Goal: Information Seeking & Learning: Learn about a topic

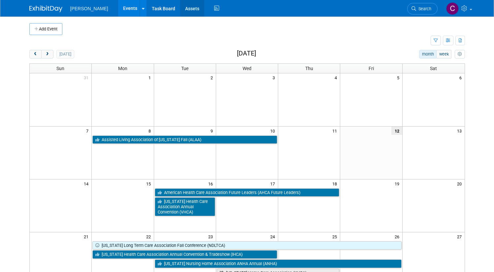
click at [180, 7] on link "Assets" at bounding box center [192, 8] width 24 height 16
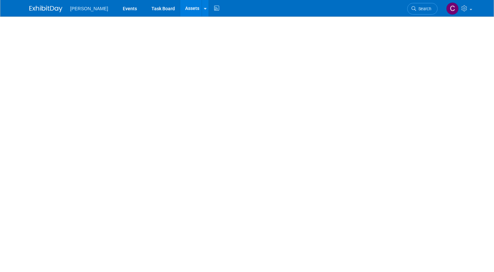
click at [335, 48] on div at bounding box center [246, 119] width 445 height 207
click at [180, 7] on link "Assets" at bounding box center [192, 8] width 24 height 16
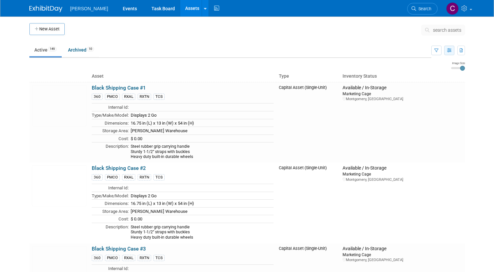
click at [451, 51] on icon "button" at bounding box center [449, 51] width 4 height 4
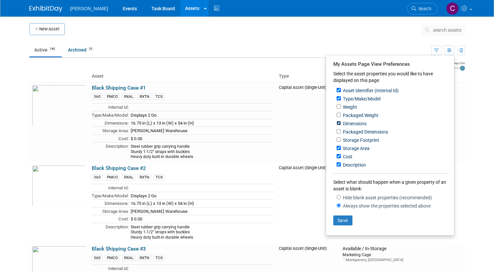
click at [341, 124] on input "Dimensions" at bounding box center [339, 123] width 4 height 4
checkbox input "false"
click at [341, 148] on input "Storage Area" at bounding box center [339, 148] width 4 height 4
checkbox input "false"
click at [341, 158] on input "Cost" at bounding box center [339, 156] width 4 height 4
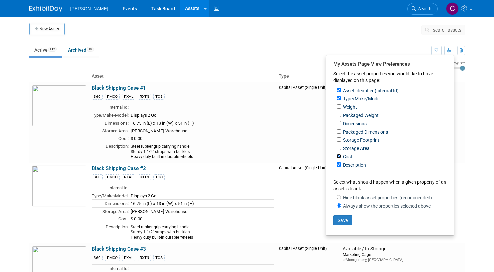
checkbox input "false"
click at [341, 166] on input "Description" at bounding box center [339, 164] width 4 height 4
checkbox input "false"
click at [341, 96] on input "Type/Make/Model" at bounding box center [339, 98] width 4 height 4
checkbox input "false"
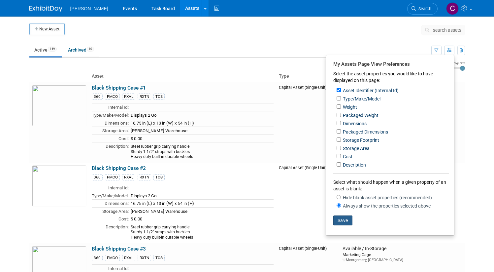
click at [347, 221] on button "Save" at bounding box center [342, 220] width 19 height 10
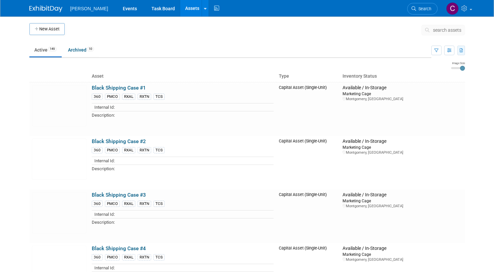
click at [463, 49] on icon "button" at bounding box center [462, 51] width 4 height 4
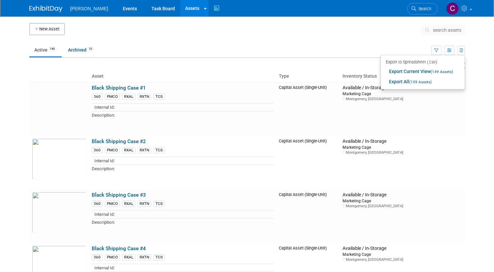
click at [414, 47] on ul "Active 149 Archived 10" at bounding box center [230, 50] width 402 height 15
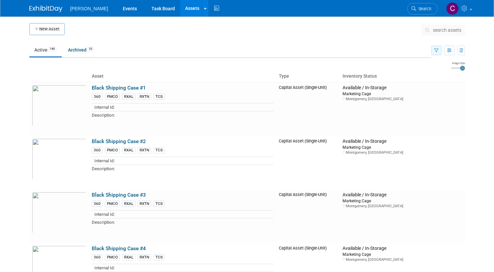
click at [439, 51] on icon "button" at bounding box center [436, 51] width 4 height 4
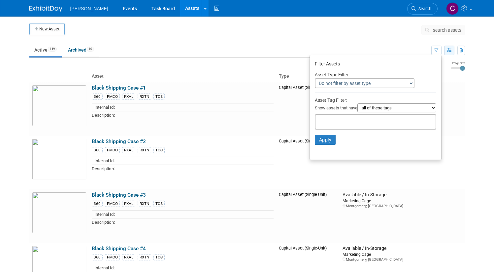
click at [448, 51] on button "button" at bounding box center [449, 51] width 10 height 10
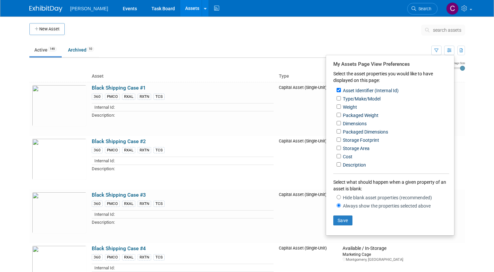
click at [346, 98] on label "Type/Make/Model" at bounding box center [361, 98] width 39 height 7
click at [341, 98] on input "Type/Make/Model" at bounding box center [339, 98] width 4 height 4
checkbox input "true"
click at [341, 123] on input "Dimensions" at bounding box center [339, 123] width 4 height 4
checkbox input "true"
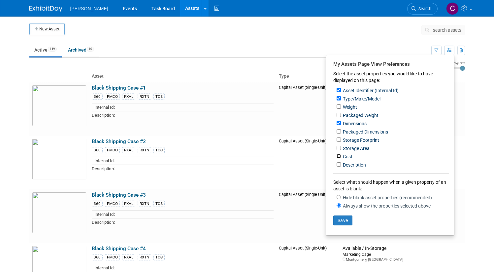
click at [341, 158] on input "Cost" at bounding box center [339, 156] width 4 height 4
checkbox input "true"
click at [341, 163] on input "Description" at bounding box center [339, 164] width 4 height 4
checkbox input "true"
click at [344, 218] on button "Save" at bounding box center [342, 220] width 19 height 10
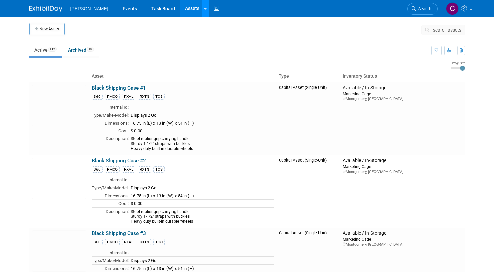
click at [204, 11] on div at bounding box center [205, 8] width 3 height 7
click at [424, 7] on span "Search" at bounding box center [423, 8] width 15 height 5
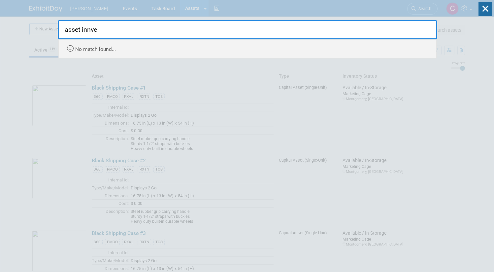
type input "asset innve"
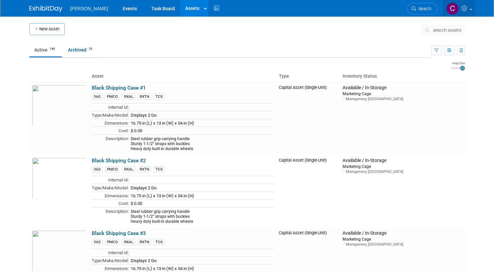
click at [473, 10] on link at bounding box center [458, 8] width 32 height 16
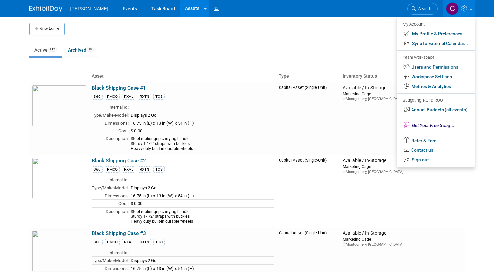
click at [370, 16] on div "Turenne Events Task Board Assets New Asset Search Assets Bulk Upload Assets Sto…" at bounding box center [247, 8] width 436 height 16
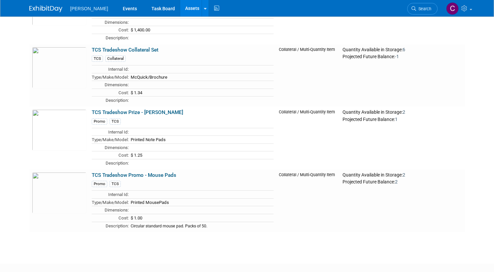
scroll to position [9344, 0]
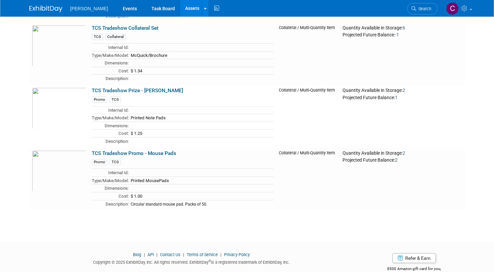
click at [136, 252] on link "Blog" at bounding box center [137, 254] width 8 height 5
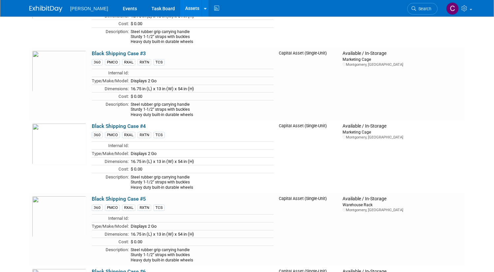
scroll to position [0, 0]
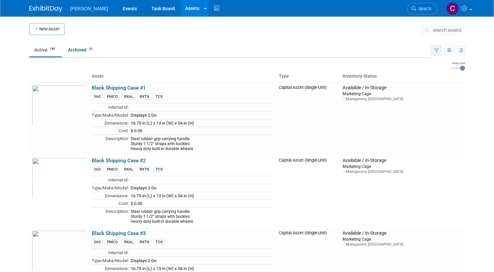
click at [439, 49] on icon "button" at bounding box center [436, 51] width 4 height 4
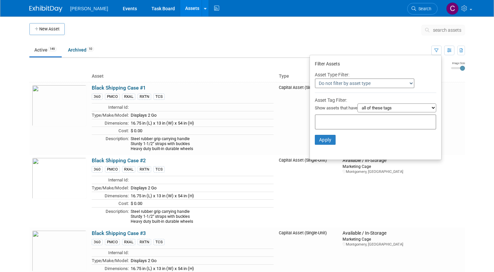
click at [381, 82] on select "Do not filter by asset type Only show Single-Unit Capital Assets Only show Coll…" at bounding box center [365, 83] width 100 height 10
select select "2"
click at [315, 78] on select "Do not filter by asset type Only show Single-Unit Capital Assets Only show Coll…" at bounding box center [365, 83] width 100 height 10
click at [326, 141] on button "Apply" at bounding box center [325, 140] width 21 height 10
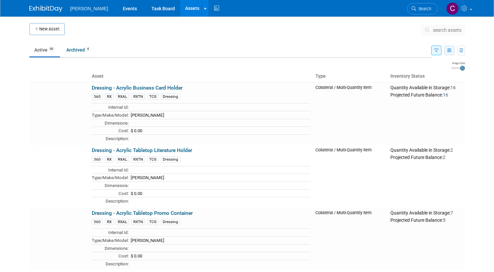
click at [451, 51] on icon "button" at bounding box center [449, 51] width 4 height 4
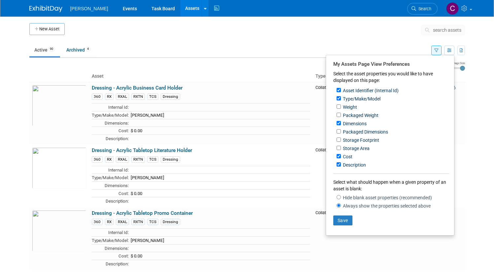
click at [477, 110] on body "[PERSON_NAME] Events Task Board Assets New Asset Search Assets Bulk Upload Asse…" at bounding box center [247, 136] width 494 height 272
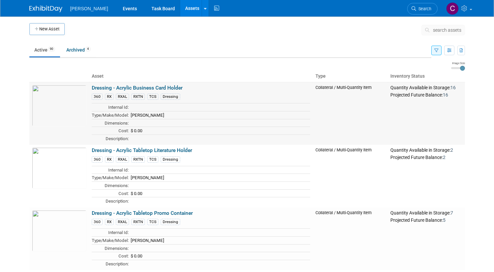
click at [154, 88] on link "Dressing - Acrylic Business Card Holder" at bounding box center [137, 88] width 91 height 6
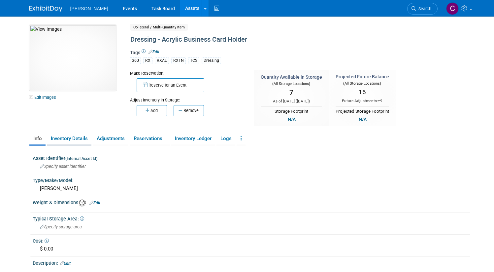
click at [72, 137] on link "Inventory Details" at bounding box center [69, 139] width 45 height 12
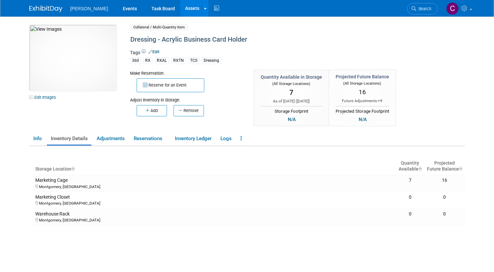
click at [180, 8] on link "Assets" at bounding box center [192, 8] width 24 height 16
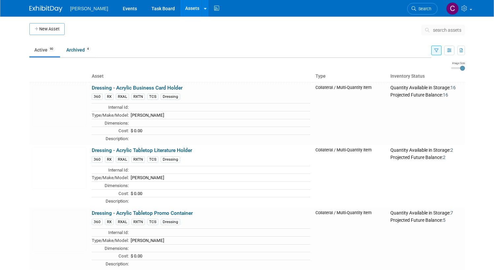
click at [439, 49] on icon "button" at bounding box center [436, 51] width 4 height 4
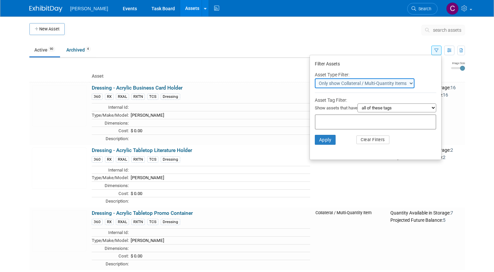
click at [386, 82] on select "Do not filter by asset type Only show Single-Unit Capital Assets Only show Coll…" at bounding box center [365, 83] width 100 height 10
click at [315, 78] on select "Do not filter by asset type Only show Single-Unit Capital Assets Only show Coll…" at bounding box center [365, 83] width 100 height 10
click at [374, 109] on select "all of these tags any one of these tags only and exactly these specific tags" at bounding box center [396, 107] width 79 height 9
select select "any"
click at [359, 103] on select "all of these tags any one of these tags only and exactly these specific tags" at bounding box center [396, 107] width 79 height 9
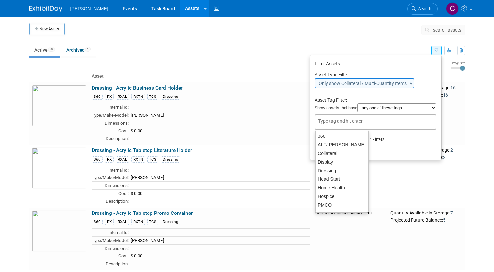
click at [364, 120] on input "text" at bounding box center [344, 120] width 53 height 7
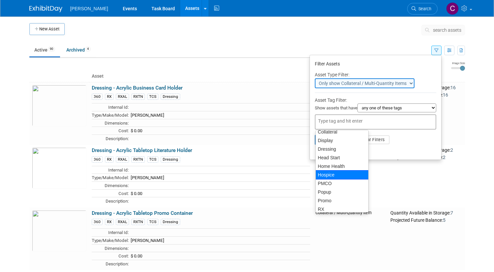
scroll to position [22, 0]
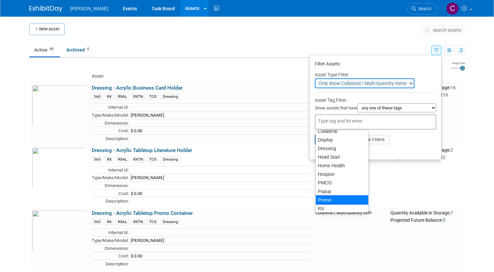
click at [327, 198] on div "Promo" at bounding box center [341, 199] width 53 height 9
type input "Promo"
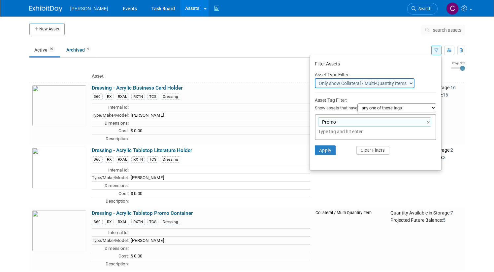
click at [344, 133] on input "text" at bounding box center [364, 131] width 92 height 7
type input "3"
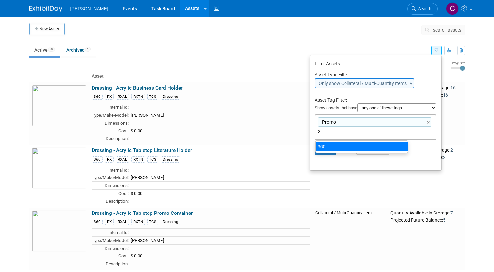
click at [332, 145] on div "360" at bounding box center [361, 146] width 92 height 9
type input "Promo, 360"
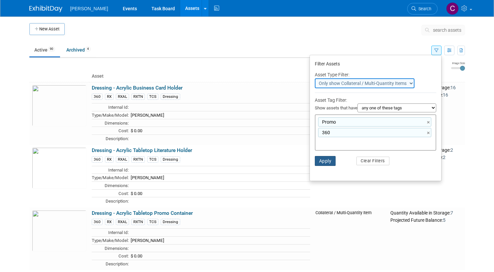
click at [327, 160] on button "Apply" at bounding box center [325, 161] width 21 height 10
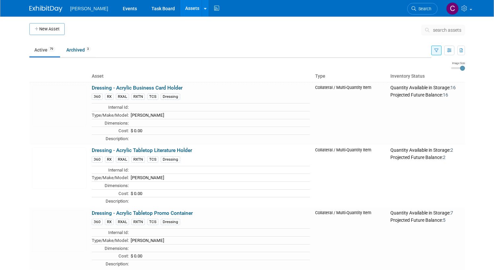
click at [439, 52] on icon "button" at bounding box center [436, 51] width 4 height 4
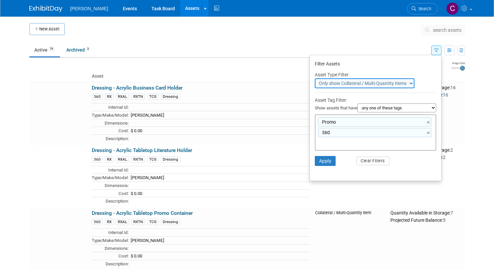
click at [379, 107] on select "all of these tags any one of these tags only and exactly these specific tags" at bounding box center [396, 107] width 79 height 9
select select "all"
click at [359, 103] on select "all of these tags any one of these tags only and exactly these specific tags" at bounding box center [396, 107] width 79 height 9
click at [329, 159] on button "Apply" at bounding box center [325, 161] width 21 height 10
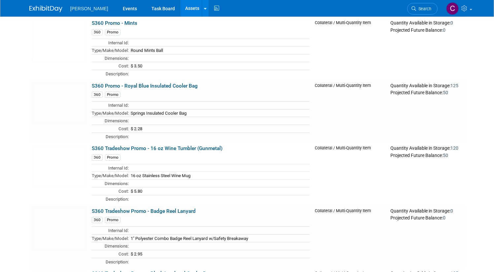
scroll to position [898, 0]
click at [171, 150] on link "S360 Tradeshow Promo - 16 oz Wine Tumbler (Gunmetal)" at bounding box center [157, 148] width 131 height 6
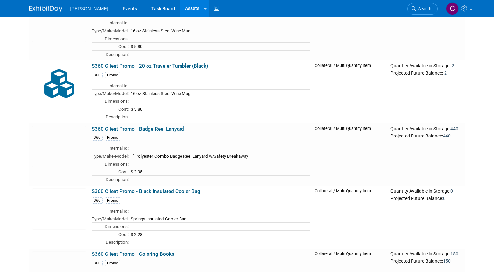
scroll to position [0, 0]
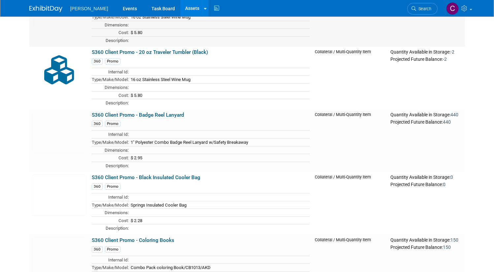
scroll to position [100, 0]
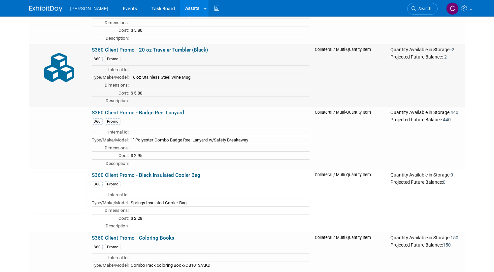
click at [165, 49] on link "S360 Client Promo - 20 oz Traveler Tumbler (Black)" at bounding box center [150, 50] width 116 height 6
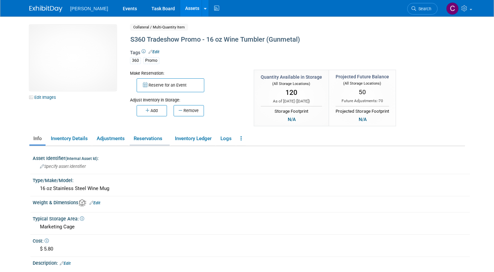
click at [141, 139] on link "Reservations" at bounding box center [150, 139] width 40 height 12
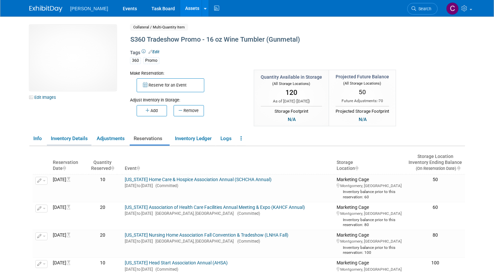
click at [61, 139] on link "Inventory Details" at bounding box center [69, 139] width 45 height 12
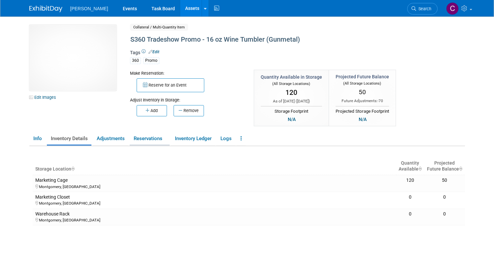
click at [140, 141] on link "Reservations" at bounding box center [150, 139] width 40 height 12
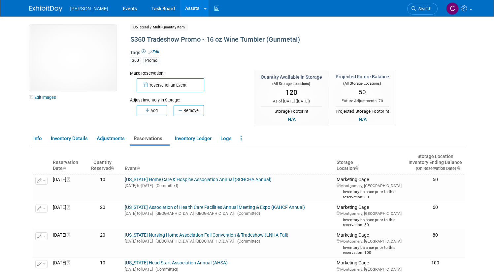
click at [63, 167] on icon "ReservationDate : activate to sort column ascending" at bounding box center [64, 168] width 3 height 5
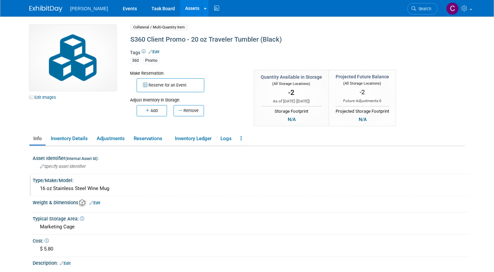
click at [108, 187] on div "16 oz Stainless Steel Wine Mug" at bounding box center [251, 188] width 427 height 10
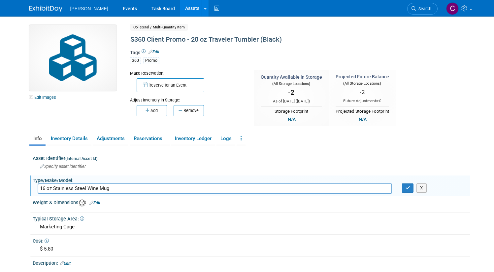
click at [70, 12] on ul "Turenne Events Task Board Assets New Asset Search Assets Bulk Upload Assets" at bounding box center [145, 8] width 150 height 16
click at [118, 7] on link "Events" at bounding box center [130, 8] width 24 height 16
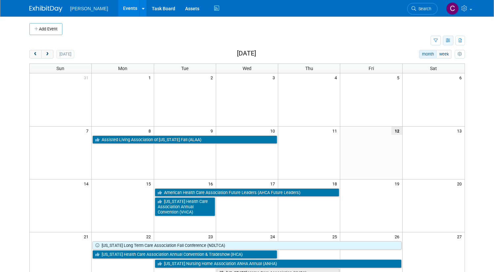
click at [450, 40] on icon "button" at bounding box center [448, 41] width 5 height 4
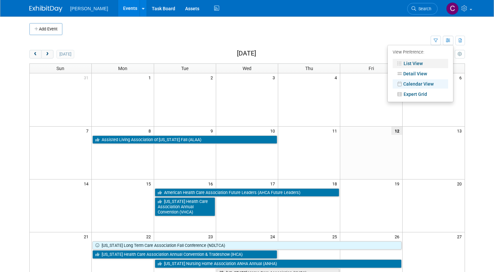
click at [422, 64] on link "List View" at bounding box center [420, 63] width 55 height 9
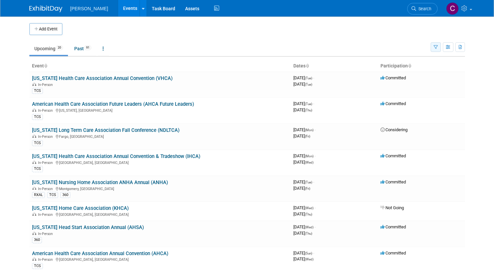
click at [438, 46] on icon "button" at bounding box center [436, 47] width 4 height 4
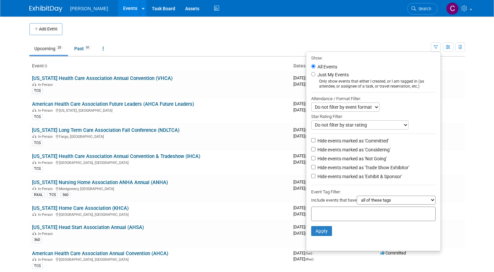
click at [368, 203] on select "all of these tags any one of these tags only and exactly these specific tags" at bounding box center [396, 199] width 79 height 9
select select "any"
click at [359, 197] on select "all of these tags any one of these tags only and exactly these specific tags" at bounding box center [396, 199] width 79 height 9
click at [357, 213] on input "text" at bounding box center [340, 212] width 53 height 7
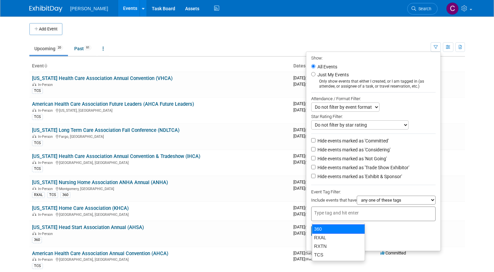
click at [344, 228] on div "360" at bounding box center [338, 228] width 53 height 9
type input "360"
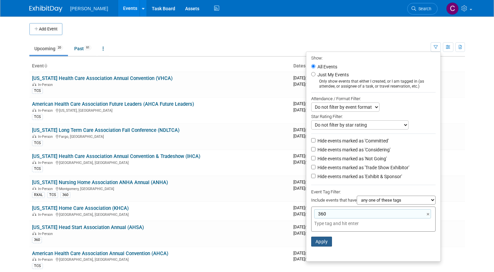
click at [323, 241] on button "Apply" at bounding box center [321, 241] width 21 height 10
